Goal: Use online tool/utility: Use online tool/utility

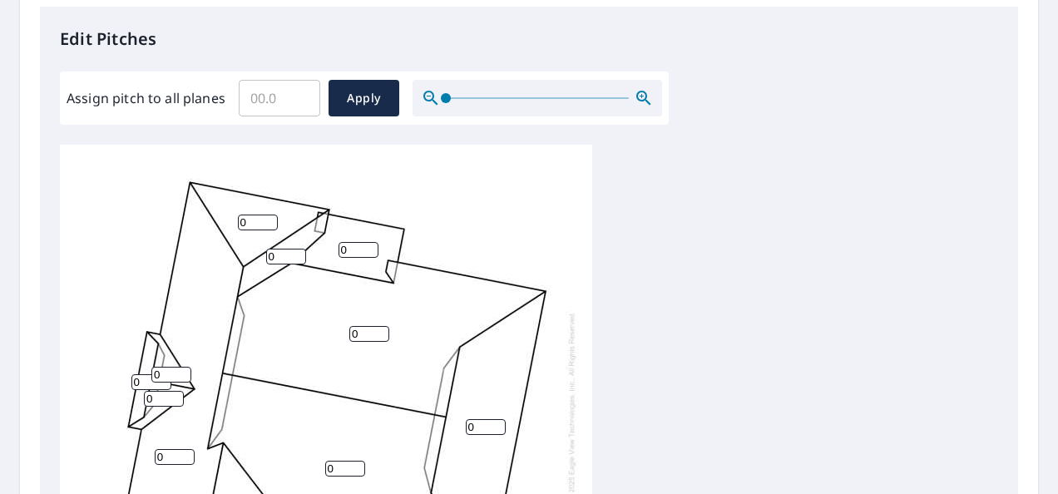
scroll to position [439, 0]
type input "0"
click at [294, 103] on input "0" at bounding box center [279, 99] width 81 height 47
type input "4"
click at [376, 98] on span "Apply" at bounding box center [364, 99] width 44 height 21
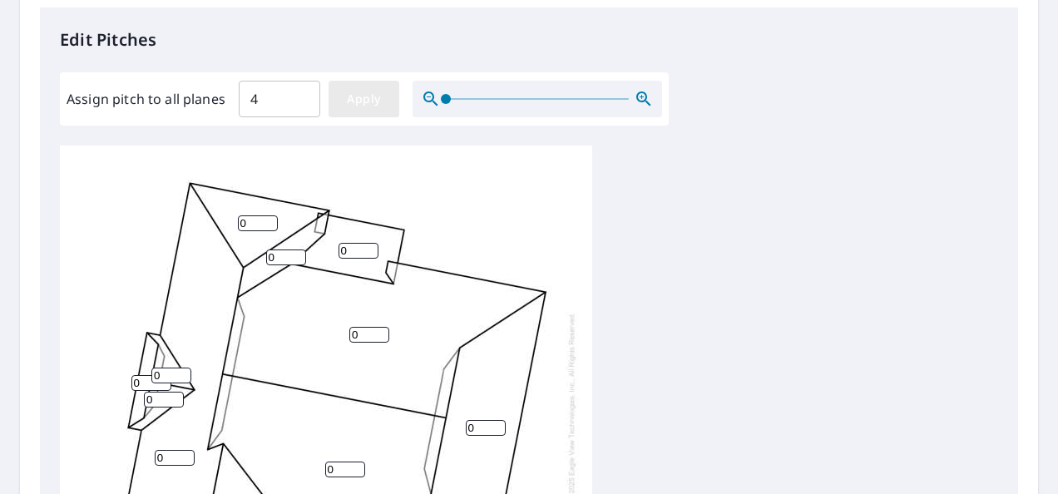
type input "4"
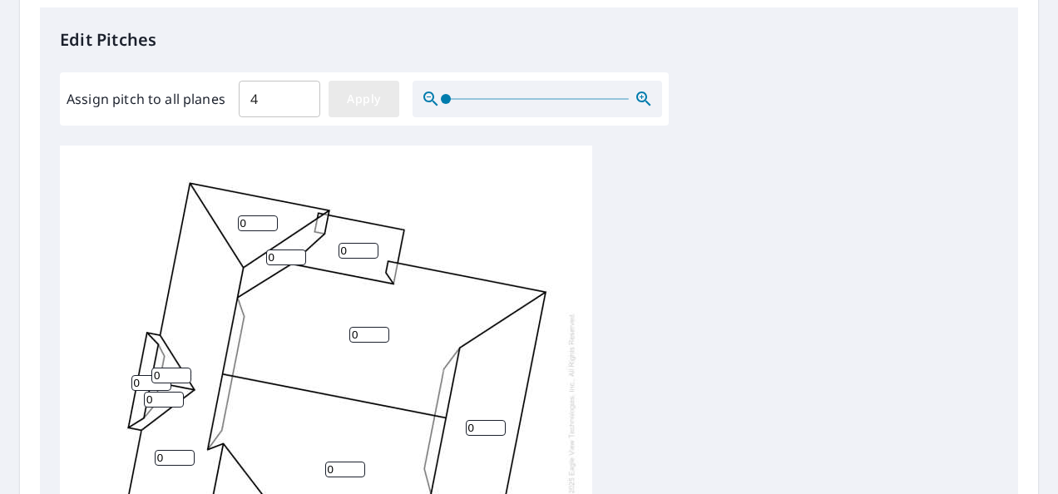
type input "4"
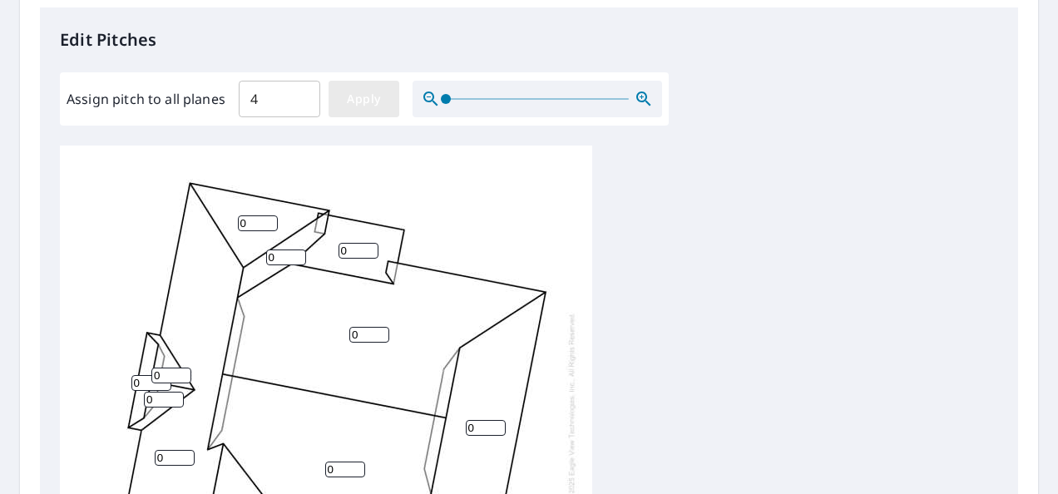
type input "4"
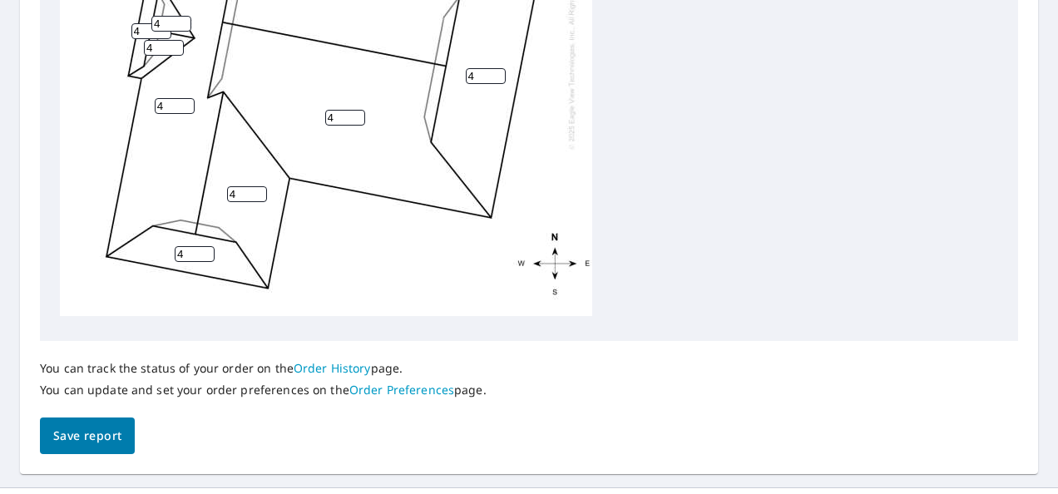
scroll to position [821, 0]
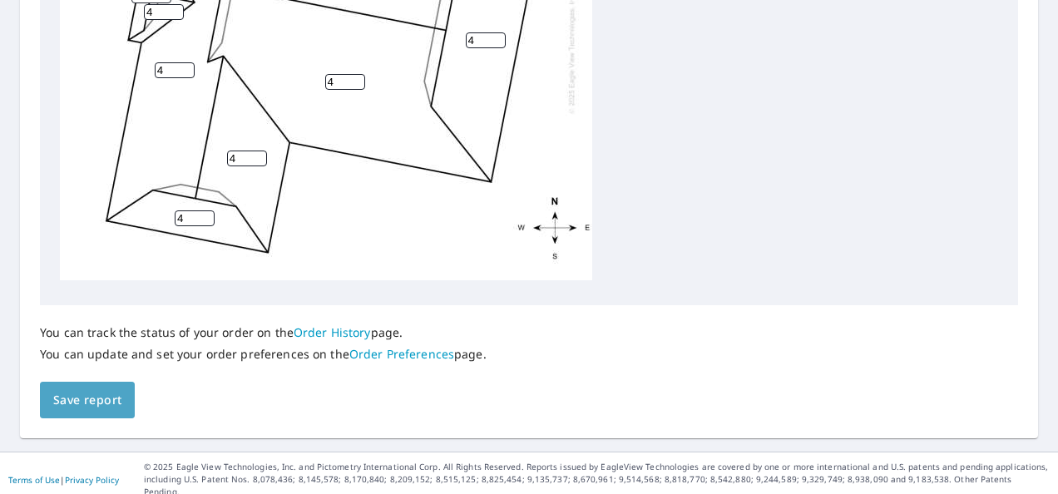
click at [94, 394] on span "Save report" at bounding box center [87, 400] width 68 height 21
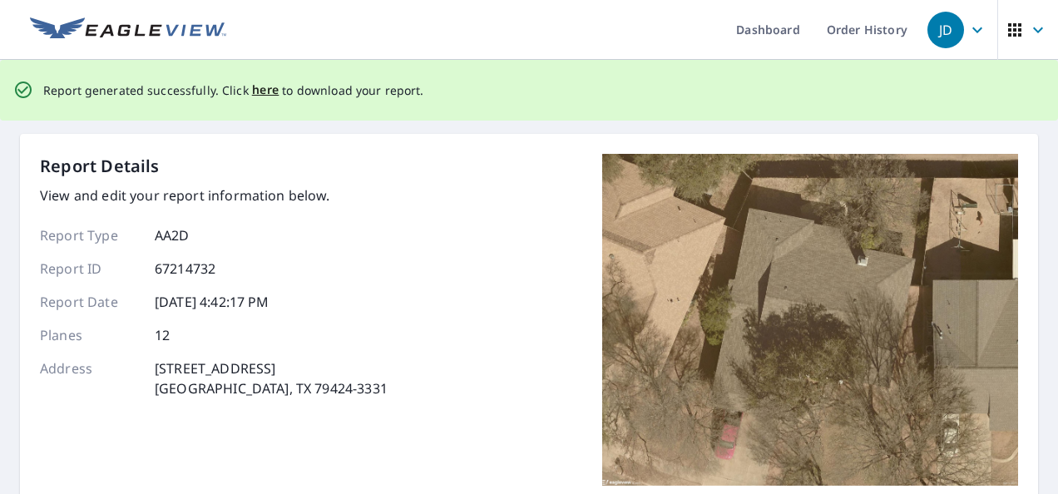
scroll to position [0, 0]
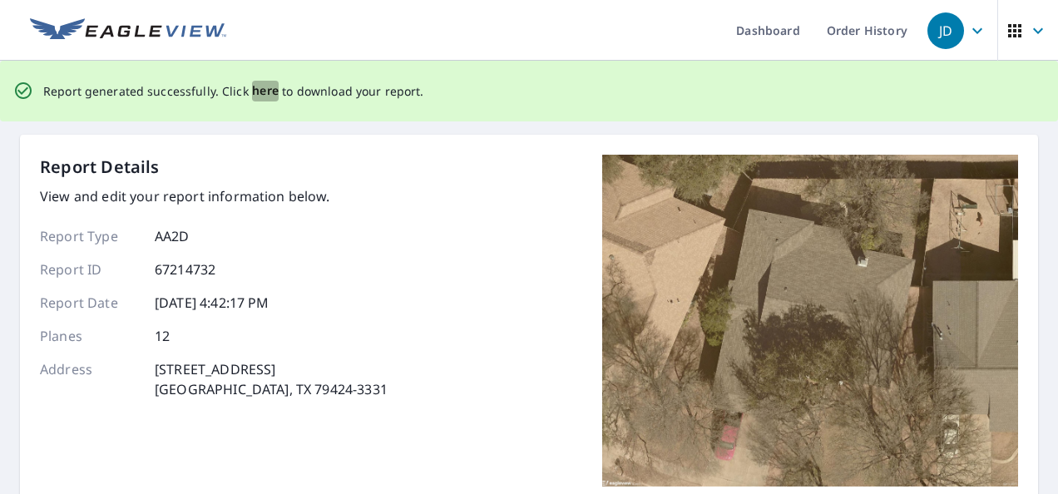
click at [261, 91] on span "here" at bounding box center [265, 91] width 27 height 21
